Goal: Information Seeking & Learning: Learn about a topic

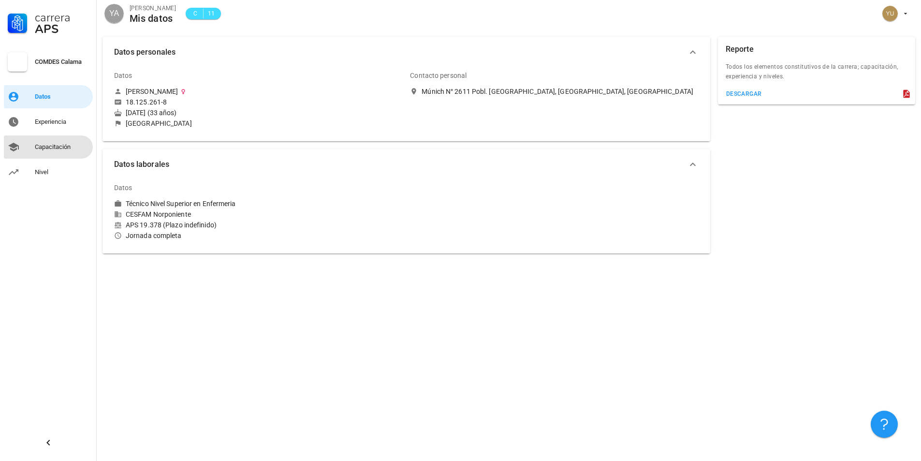
click at [22, 142] on link "Capacitación" at bounding box center [48, 146] width 89 height 23
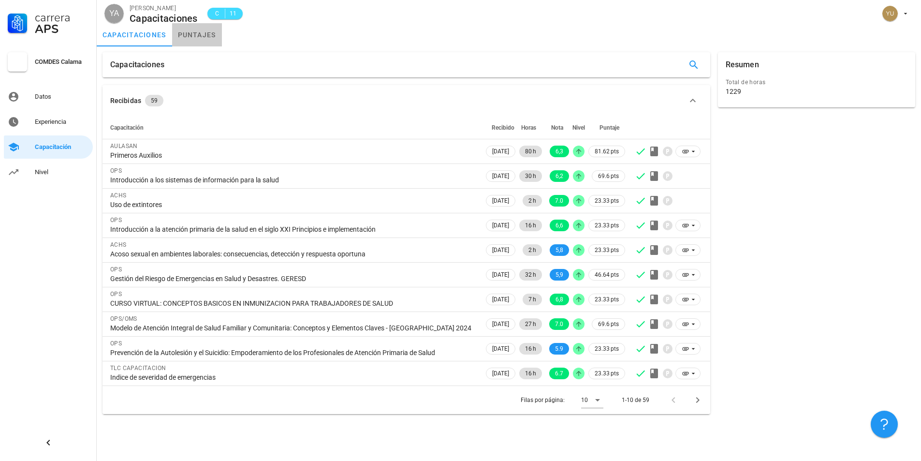
click at [211, 29] on link "puntajes" at bounding box center [197, 34] width 50 height 23
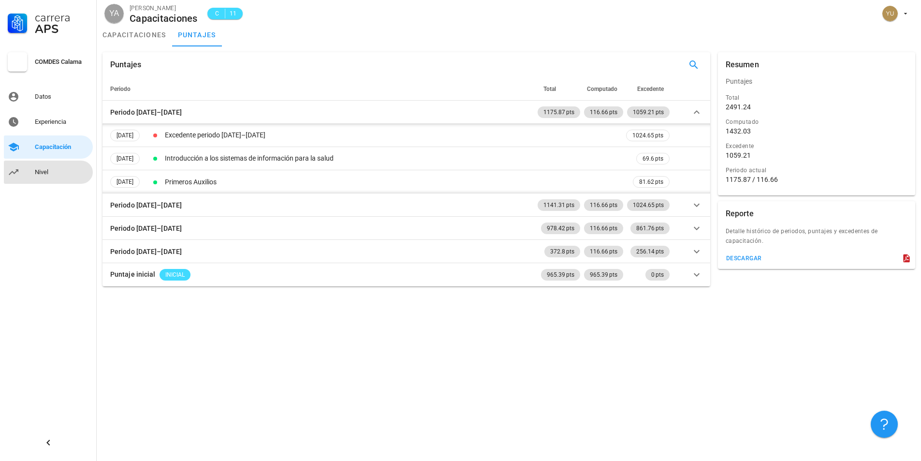
click at [52, 171] on div "Nivel" at bounding box center [62, 172] width 54 height 8
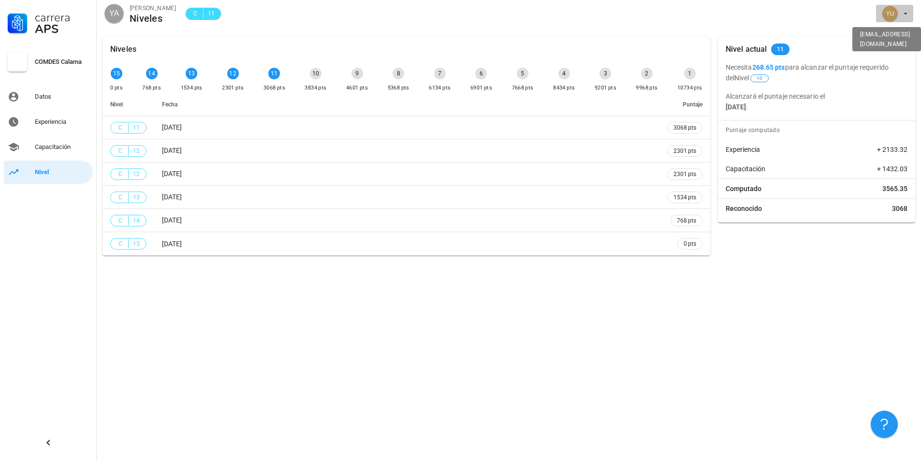
click at [901, 15] on icon "button" at bounding box center [905, 14] width 8 height 8
click at [894, 46] on div "Salir" at bounding box center [899, 37] width 15 height 19
